Goal: Browse casually

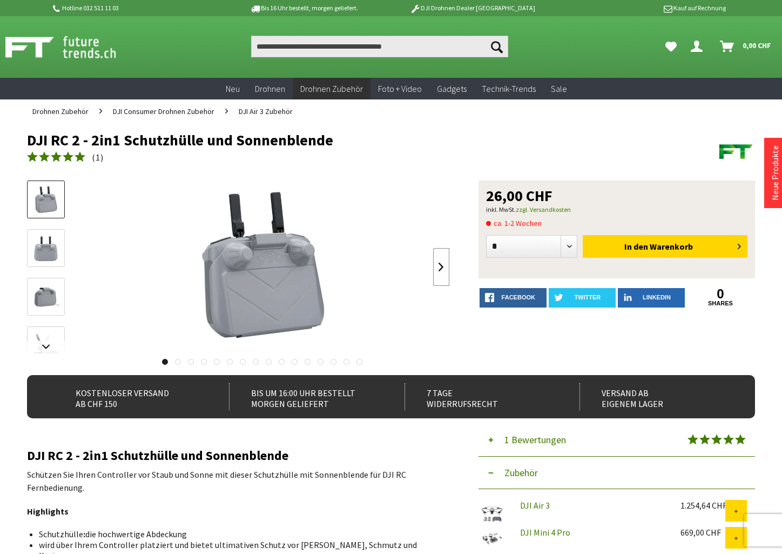
click at [442, 265] on link at bounding box center [441, 267] width 16 height 38
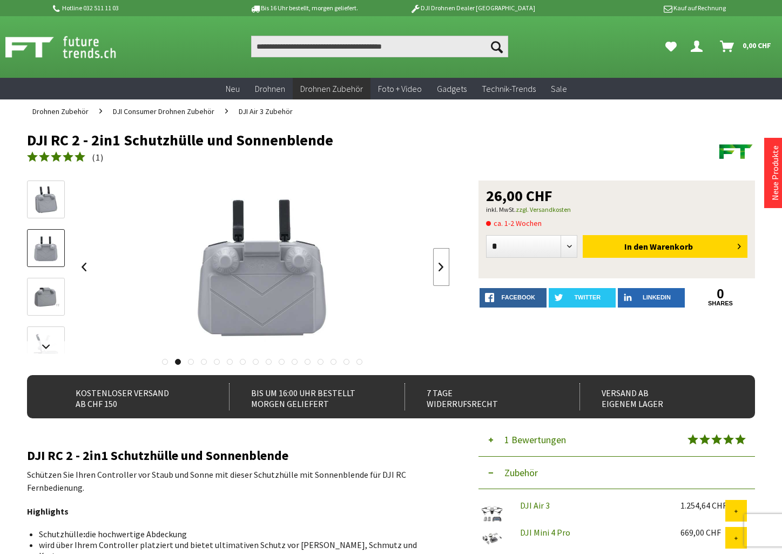
click at [442, 265] on link at bounding box center [441, 267] width 16 height 38
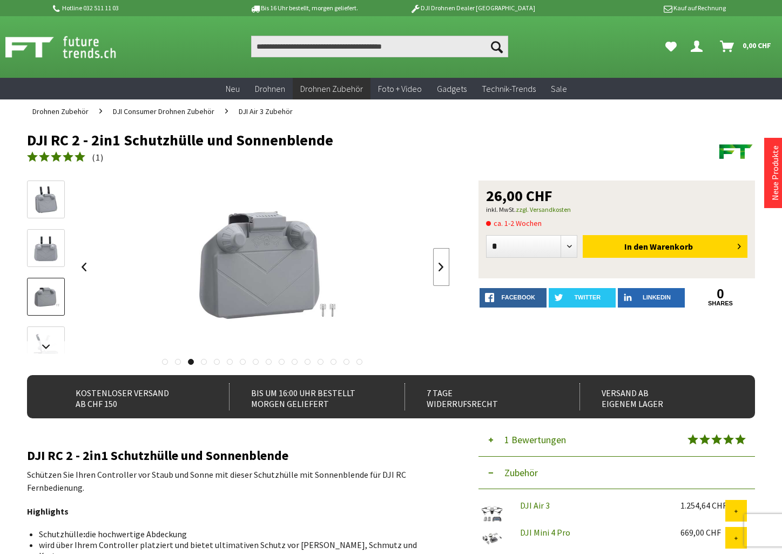
click at [442, 265] on link at bounding box center [441, 267] width 16 height 38
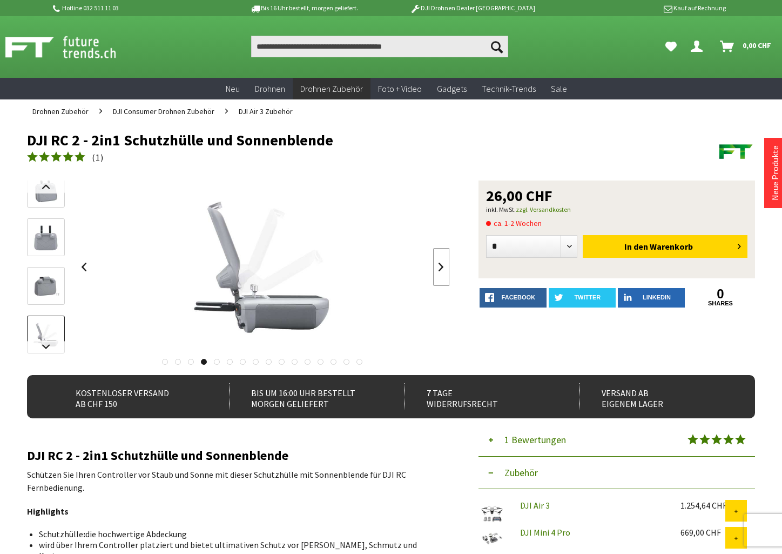
click at [442, 265] on link at bounding box center [441, 267] width 16 height 38
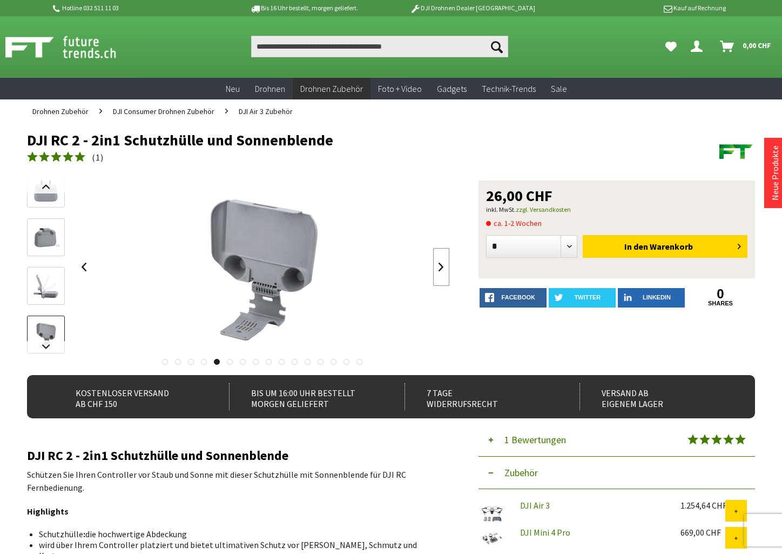
click at [442, 265] on link at bounding box center [441, 267] width 16 height 38
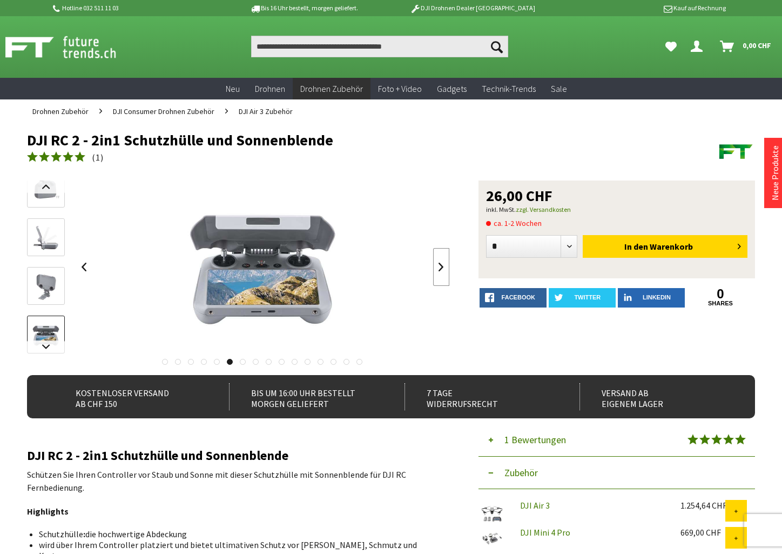
click at [442, 265] on link at bounding box center [441, 267] width 16 height 38
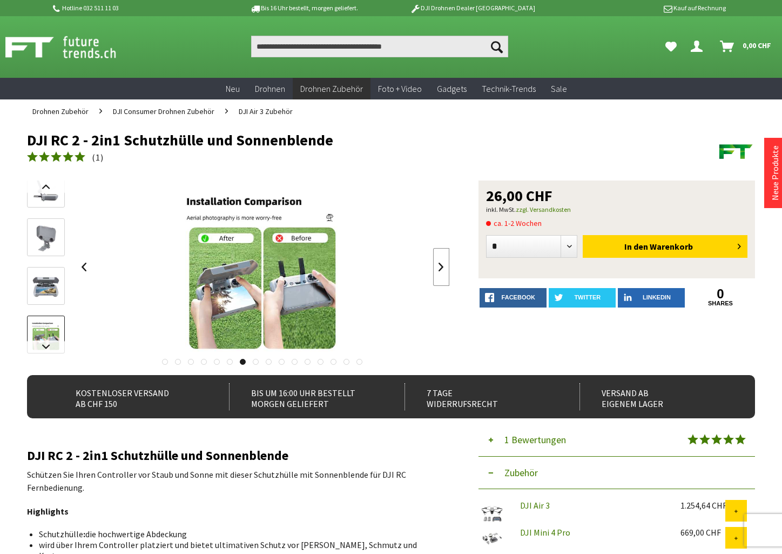
click at [442, 265] on link at bounding box center [441, 267] width 16 height 38
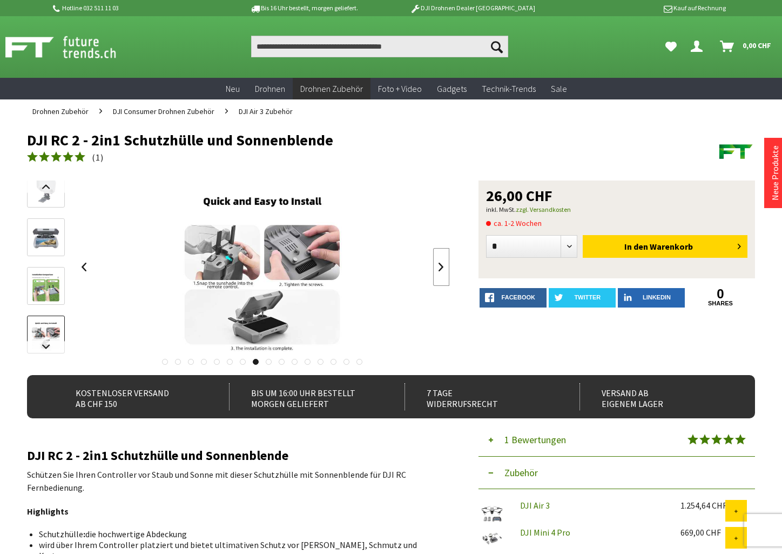
click at [442, 265] on link at bounding box center [441, 267] width 16 height 38
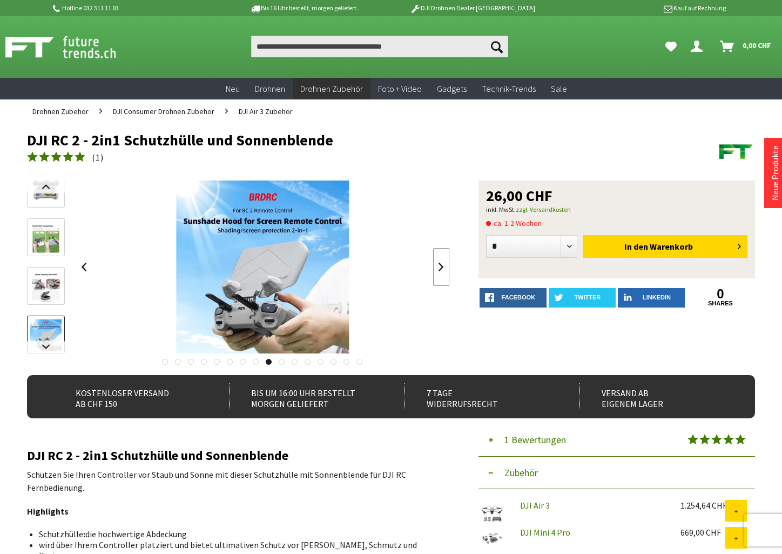
click at [442, 265] on link at bounding box center [441, 267] width 16 height 38
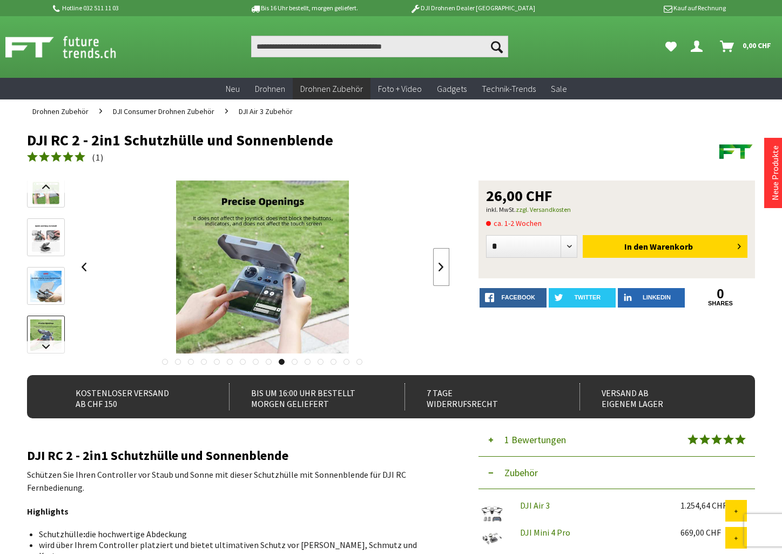
click at [442, 265] on link at bounding box center [441, 267] width 16 height 38
